Goal: Contribute content

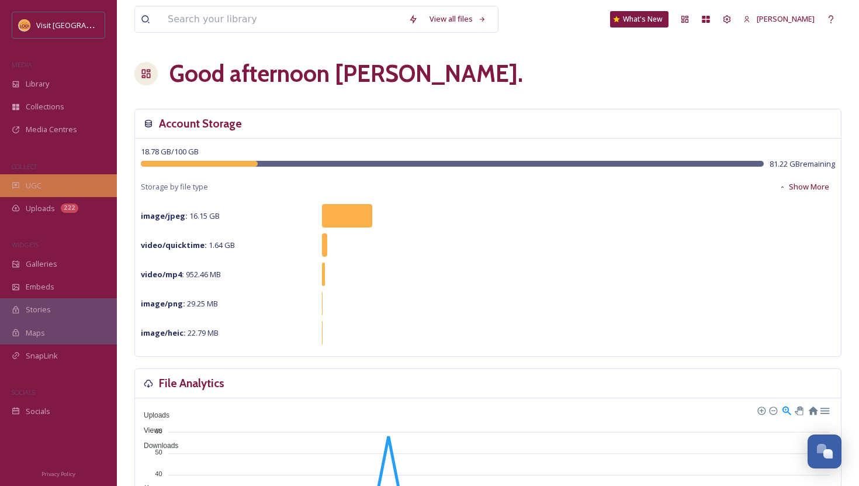
click at [49, 183] on div "UGC" at bounding box center [58, 185] width 117 height 23
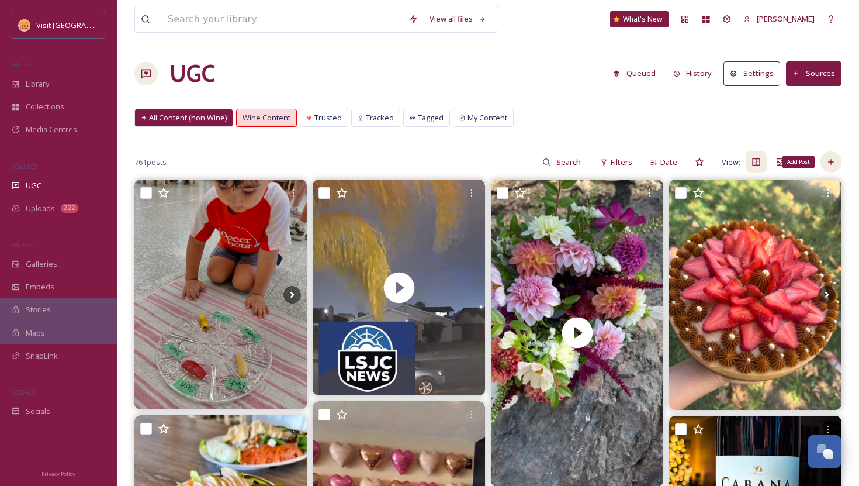
click at [831, 155] on div "Add Post" at bounding box center [830, 161] width 21 height 21
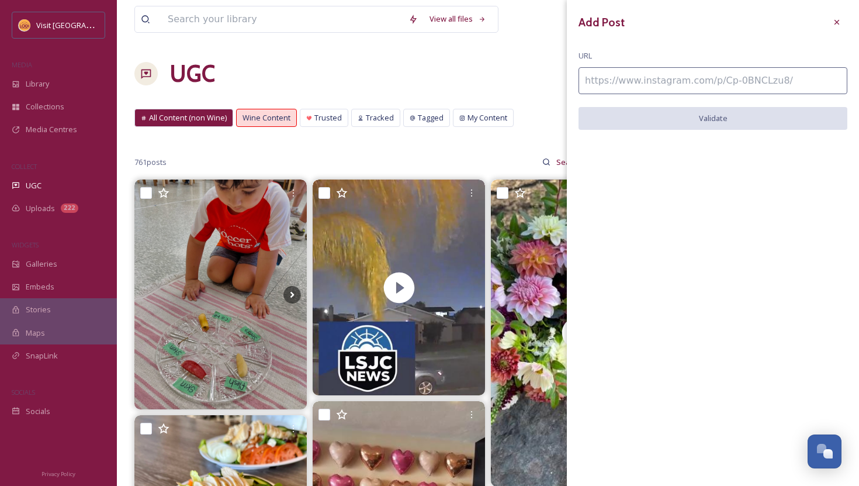
click at [747, 80] on input at bounding box center [712, 80] width 269 height 27
paste input "[URL][DOMAIN_NAME]"
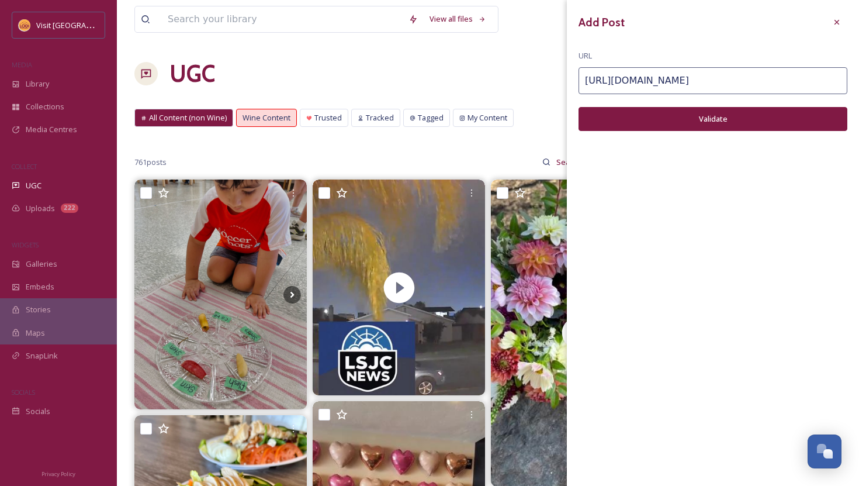
type input "[URL][DOMAIN_NAME]"
click at [747, 122] on button "Validate" at bounding box center [712, 119] width 269 height 24
